Goal: Task Accomplishment & Management: Use online tool/utility

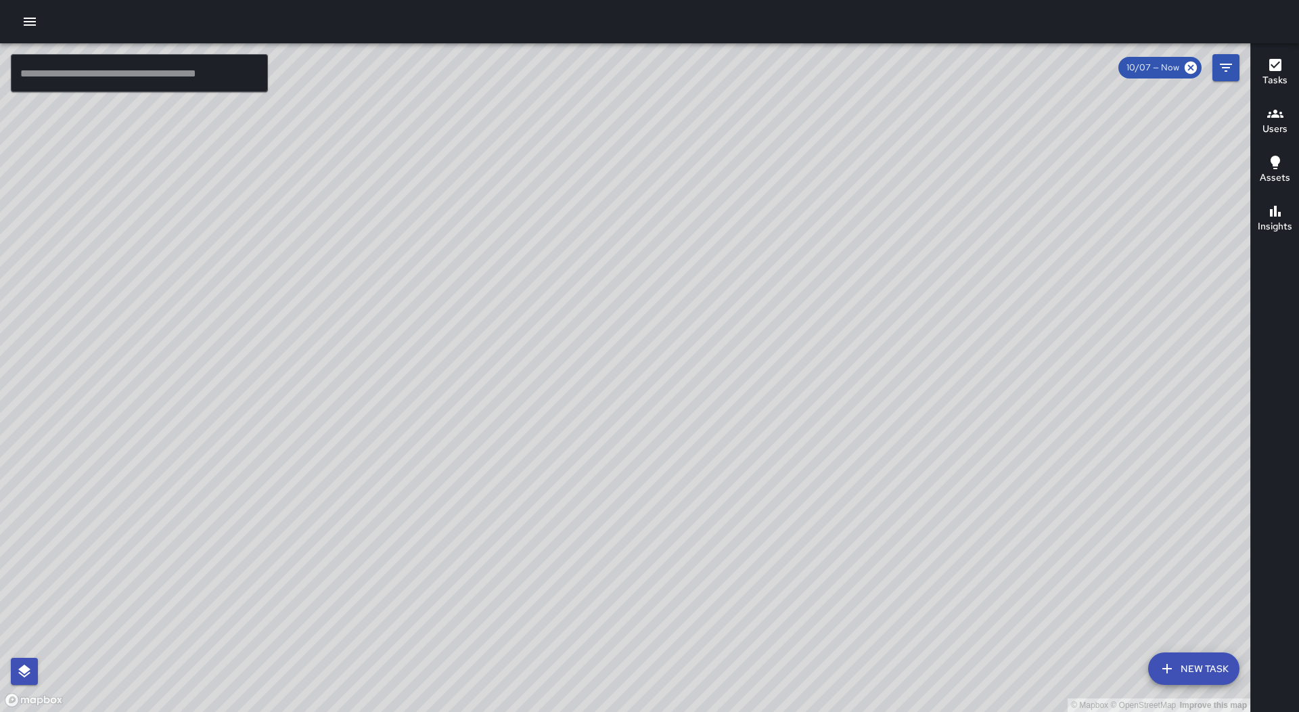
click at [35, 18] on icon "button" at bounding box center [30, 22] width 12 height 8
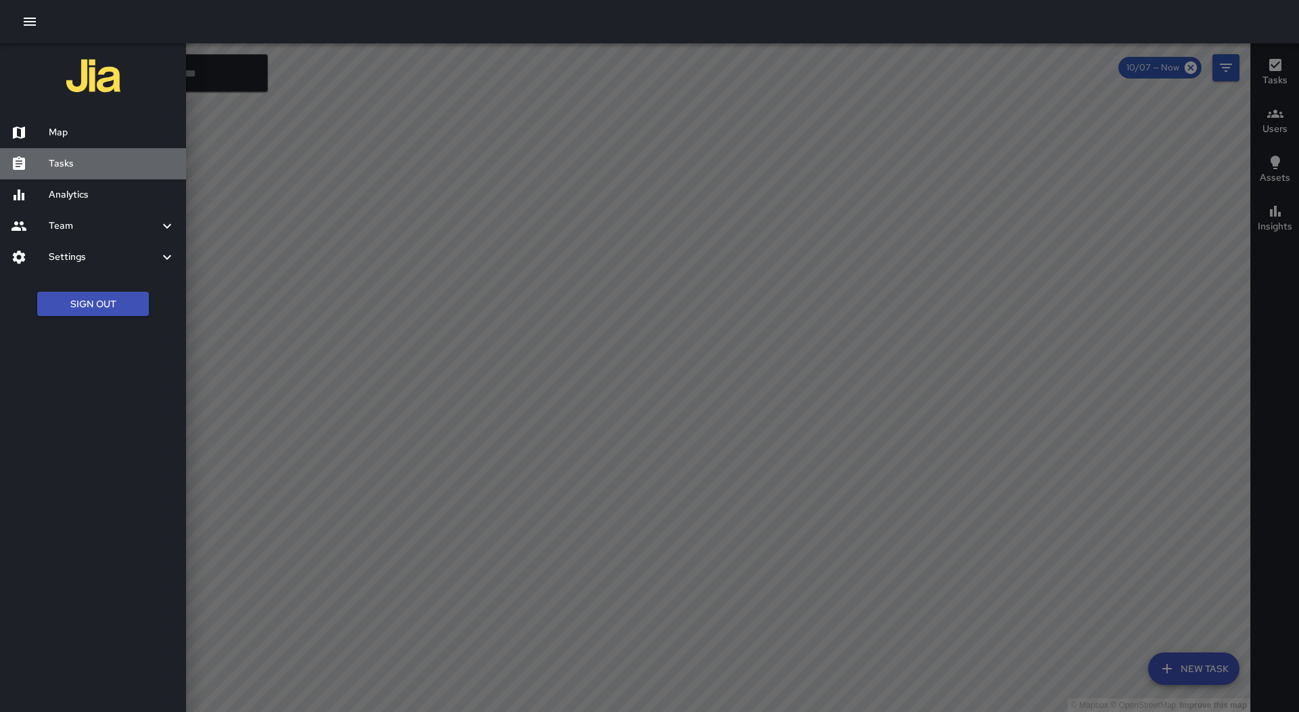
click at [64, 163] on h6 "Tasks" at bounding box center [112, 163] width 127 height 15
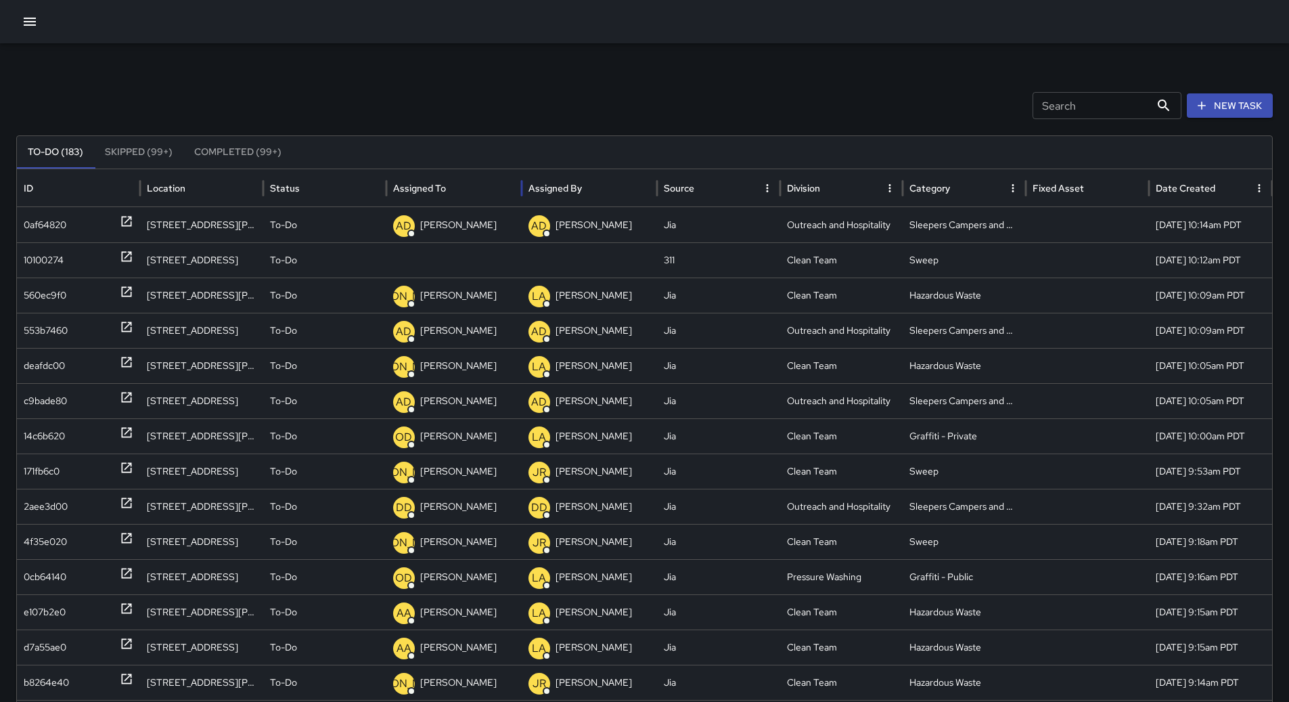
click at [465, 177] on div "Assigned To" at bounding box center [454, 187] width 122 height 37
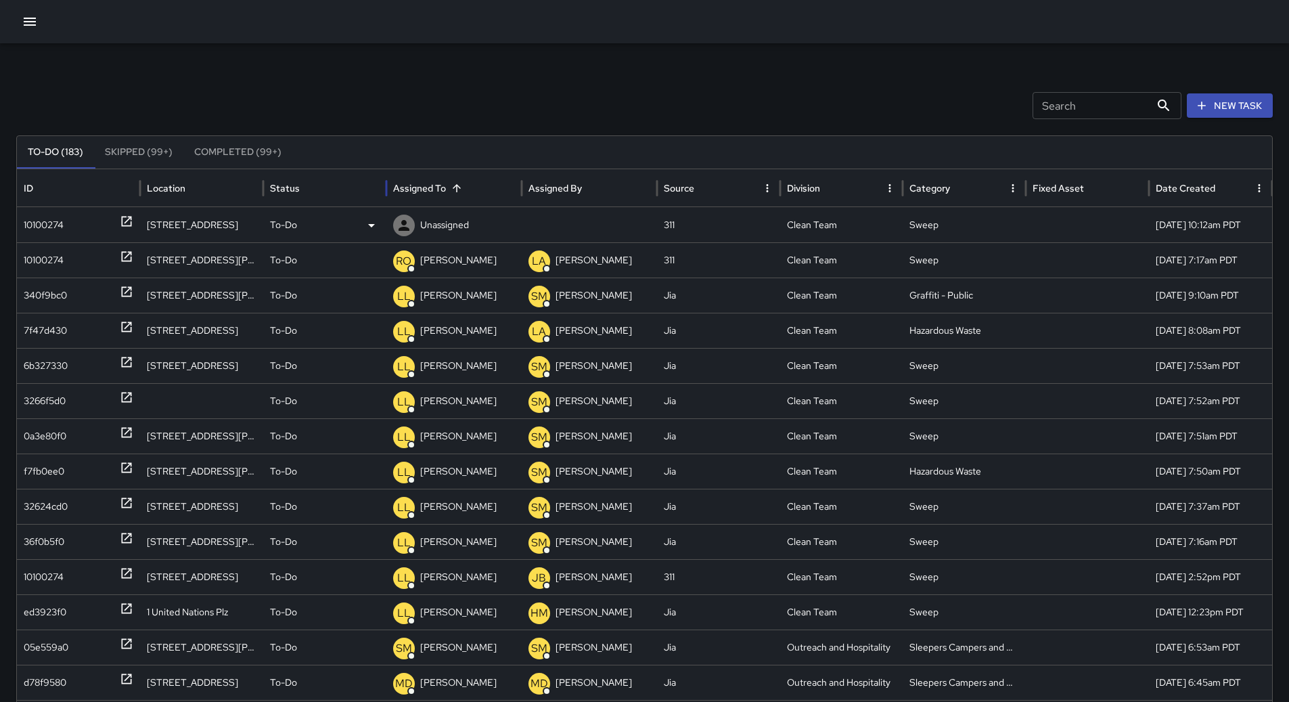
click at [44, 233] on div "10100274" at bounding box center [44, 225] width 40 height 35
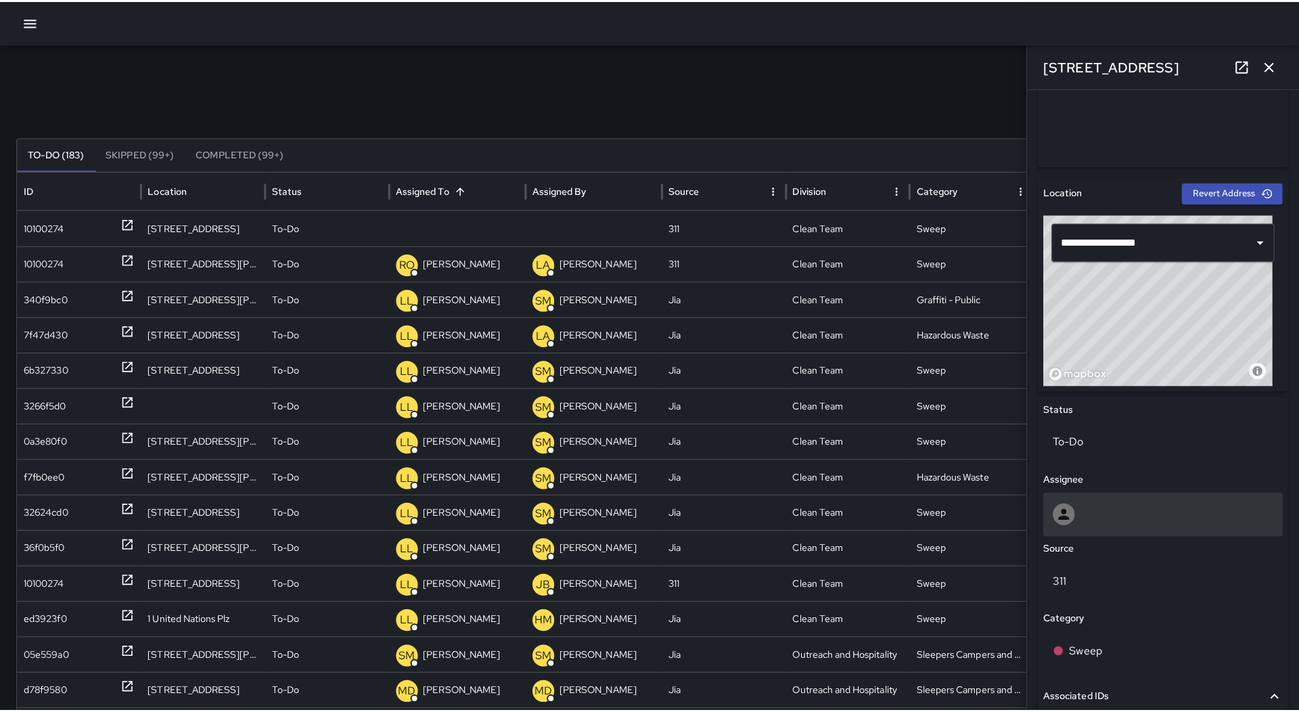
scroll to position [541, 0]
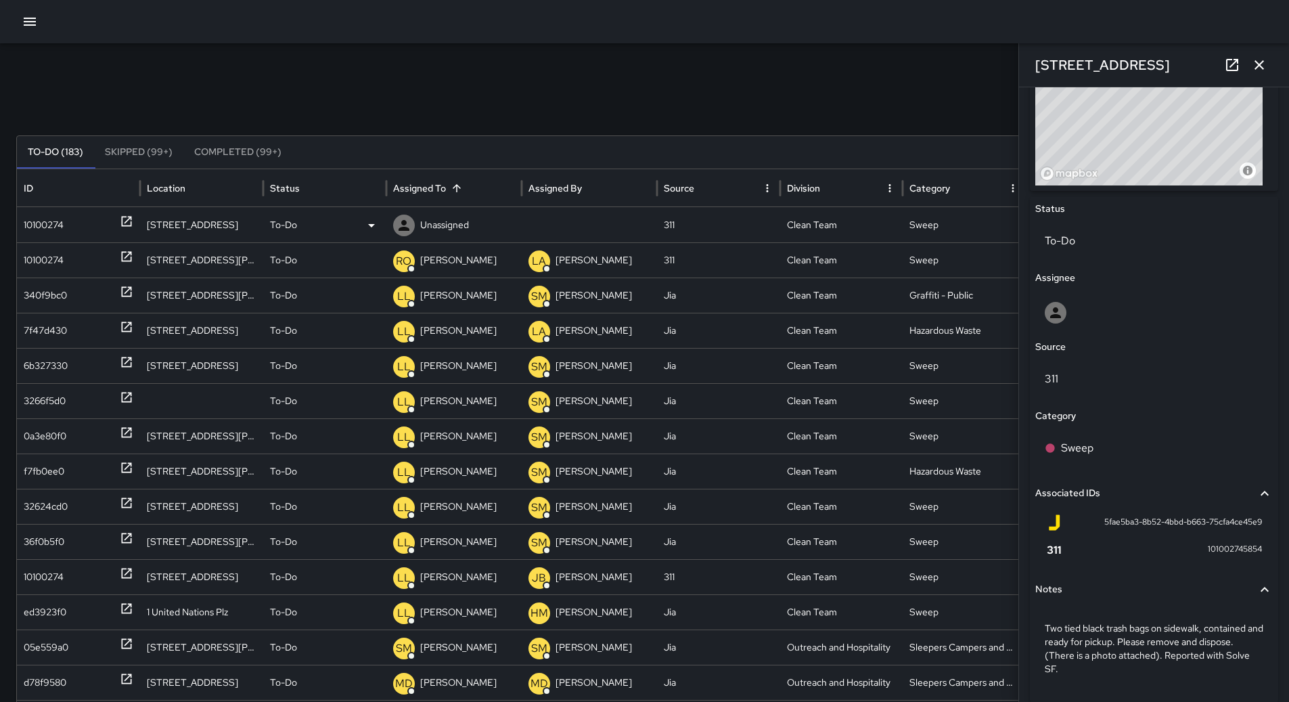
click at [339, 219] on div "To-Do" at bounding box center [325, 225] width 110 height 35
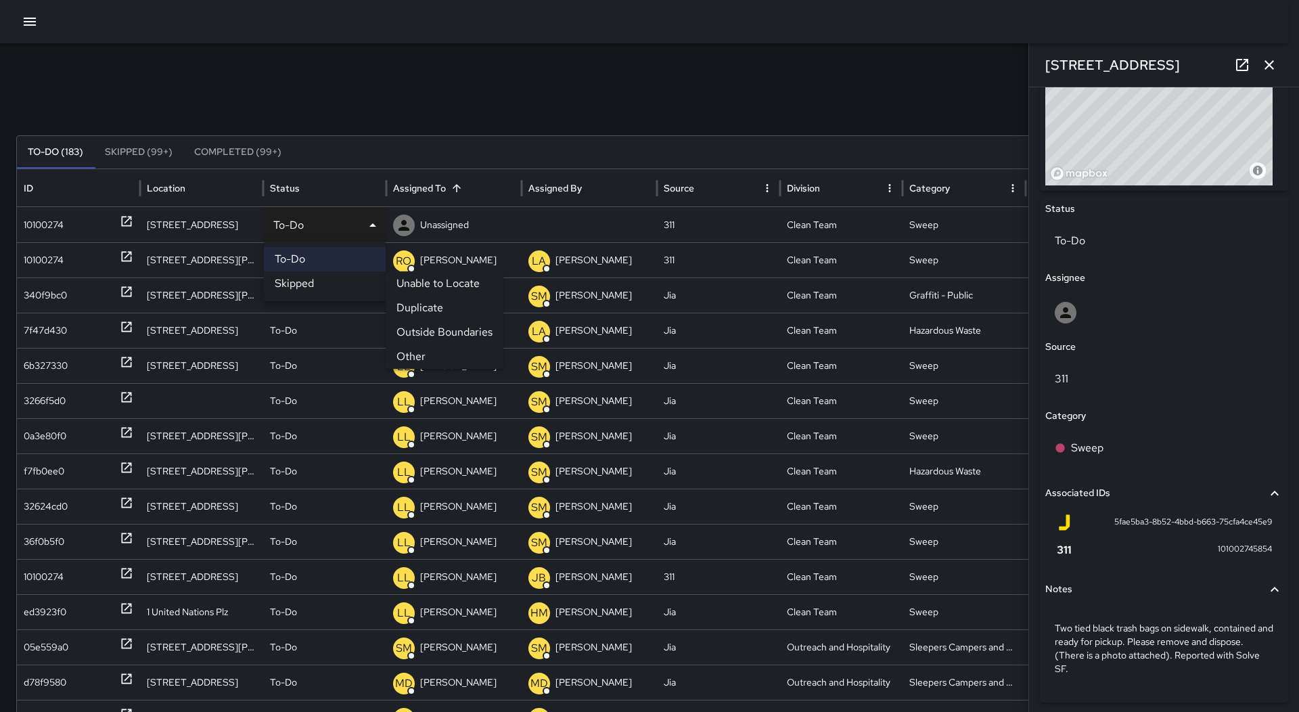
click at [421, 350] on li "Other" at bounding box center [445, 356] width 118 height 24
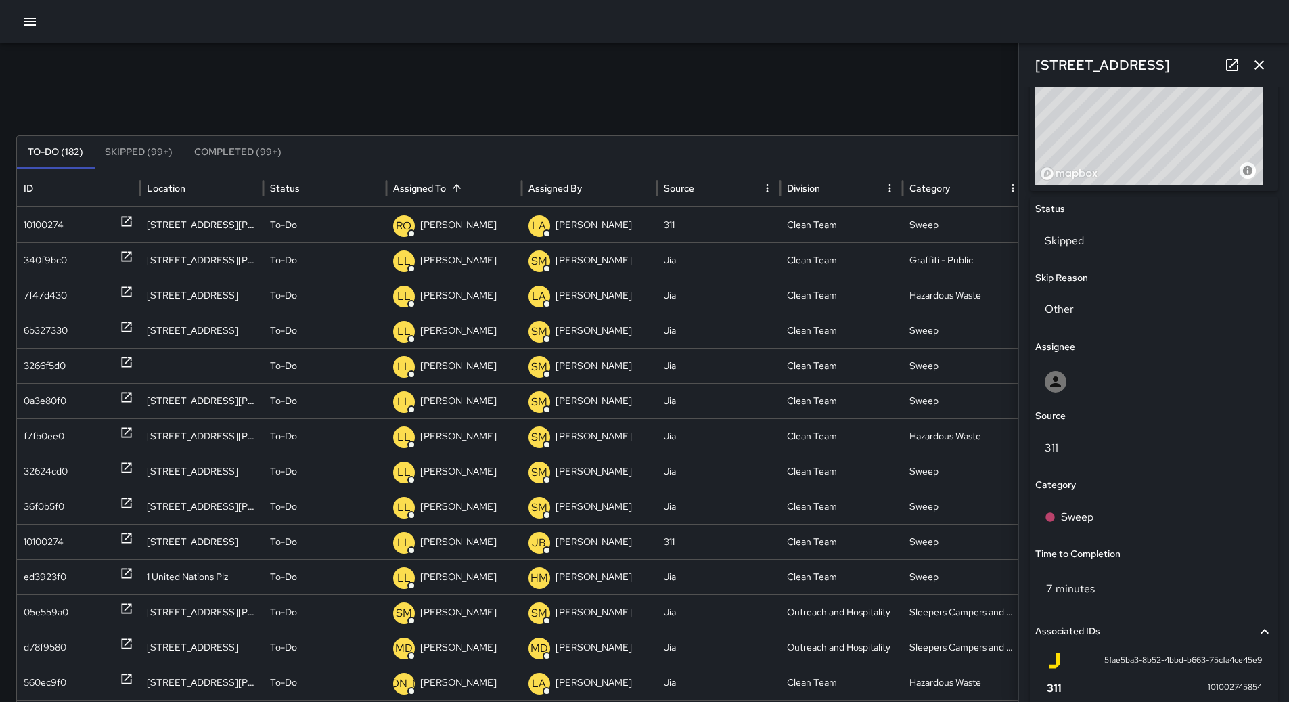
click at [38, 16] on button "button" at bounding box center [29, 21] width 27 height 27
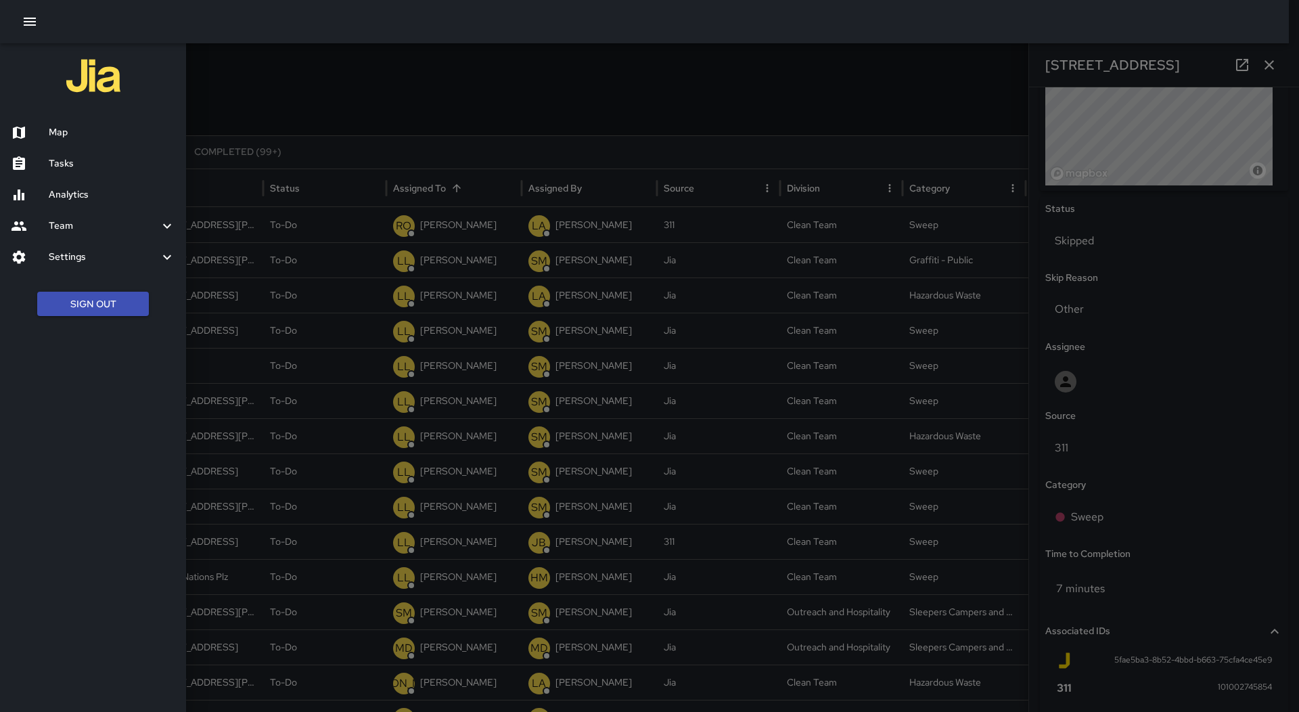
click at [74, 141] on div "Map" at bounding box center [93, 132] width 186 height 31
